Goal: Task Accomplishment & Management: Use online tool/utility

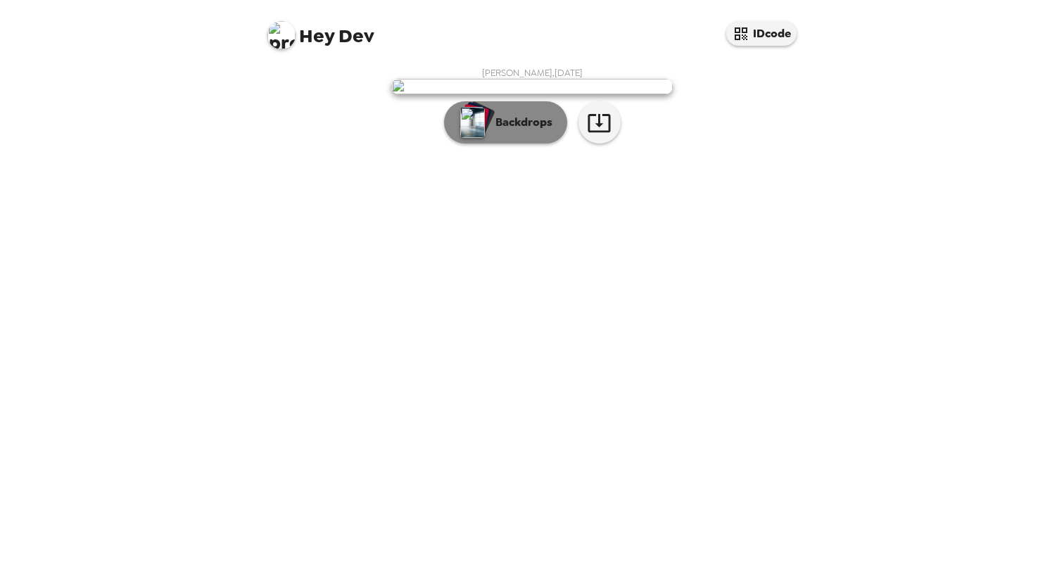
click at [509, 131] on p "Backdrops" at bounding box center [520, 122] width 64 height 17
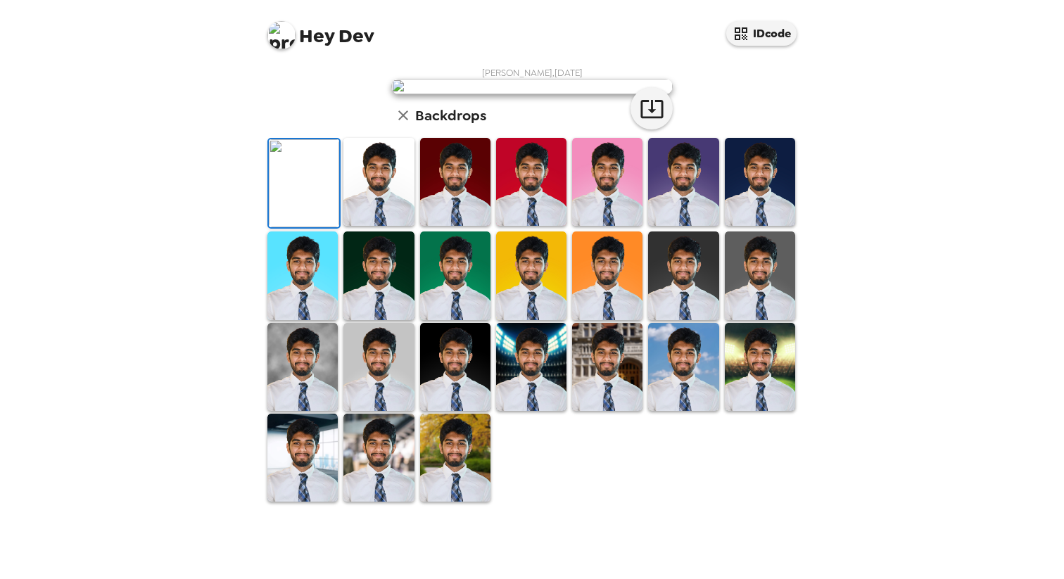
scroll to position [275, 0]
click at [592, 411] on img at bounding box center [607, 367] width 70 height 88
